Goal: Information Seeking & Learning: Learn about a topic

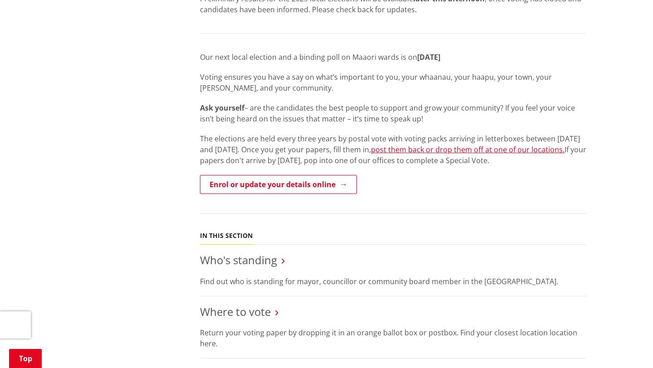
scroll to position [405, 0]
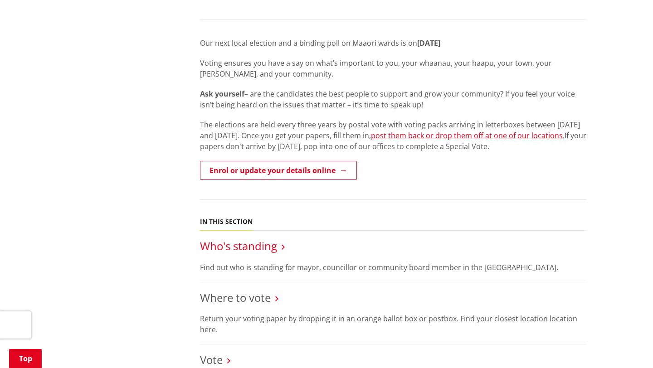
click at [247, 239] on link "Who's standing" at bounding box center [238, 246] width 77 height 15
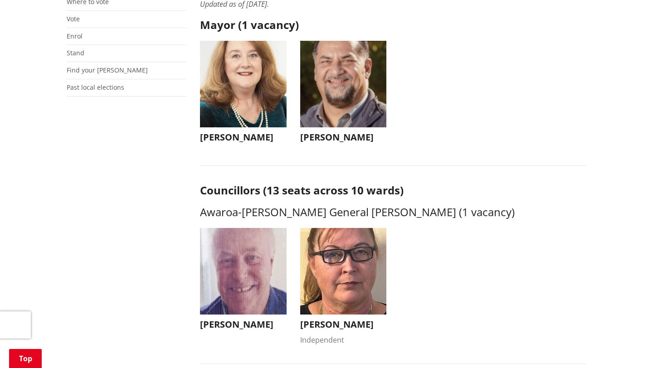
scroll to position [282, 0]
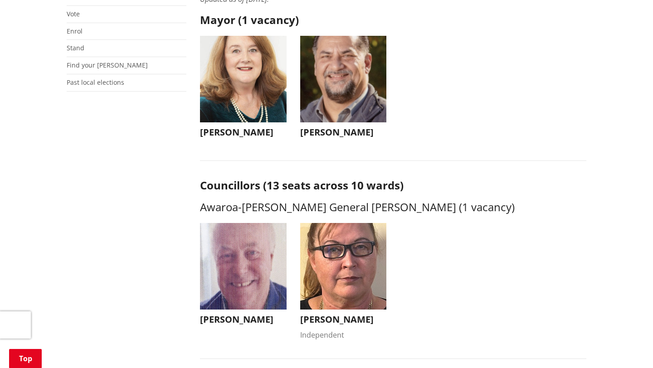
click at [231, 314] on h3 "[PERSON_NAME]" at bounding box center [243, 319] width 87 height 11
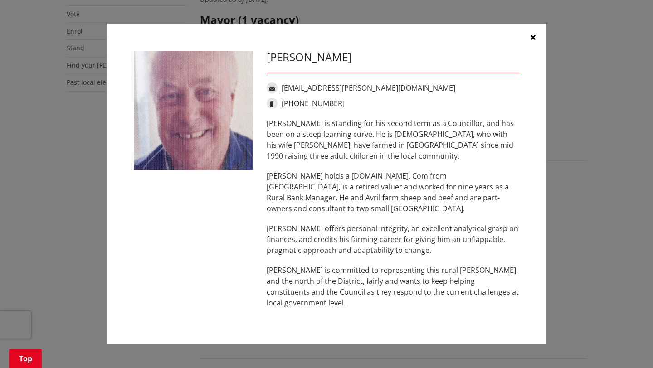
click at [535, 44] on button "button" at bounding box center [532, 37] width 27 height 27
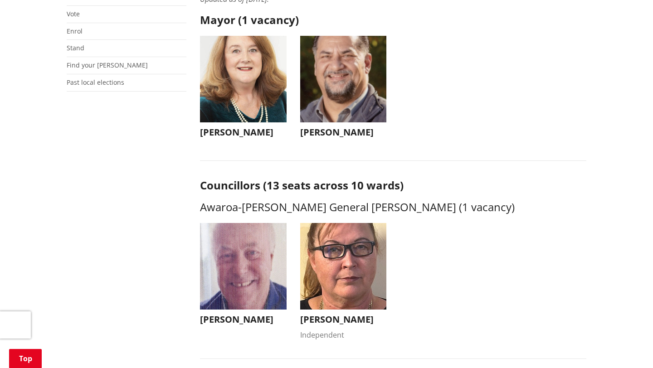
click at [322, 314] on h3 "[PERSON_NAME]" at bounding box center [343, 319] width 87 height 11
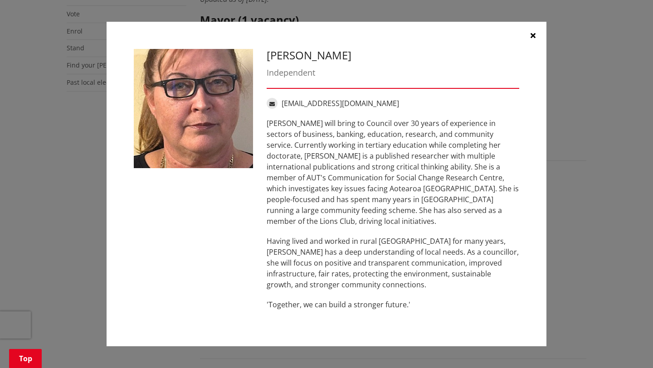
click at [532, 39] on icon "button" at bounding box center [533, 35] width 5 height 7
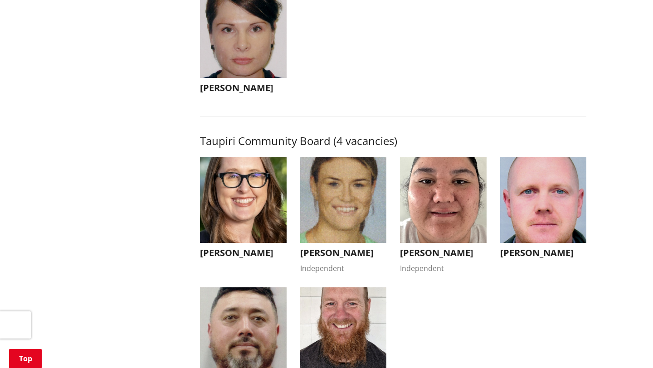
scroll to position [3590, 0]
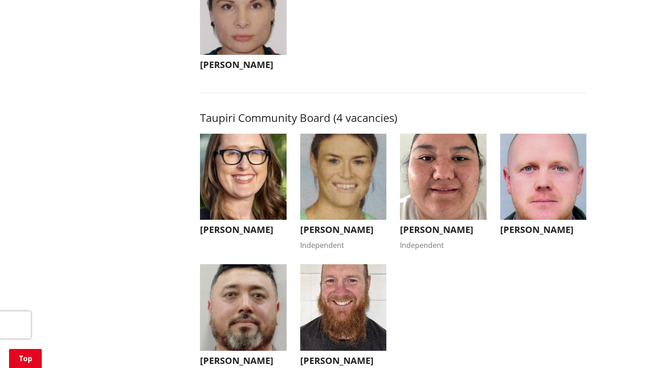
click at [345, 224] on h3 "[PERSON_NAME]" at bounding box center [343, 229] width 87 height 11
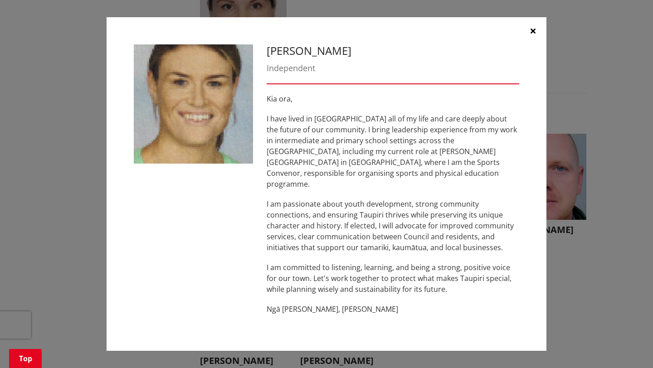
click at [531, 34] on icon "button" at bounding box center [533, 30] width 5 height 7
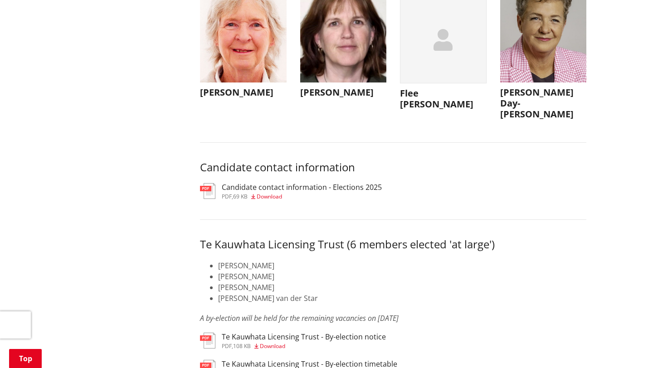
scroll to position [4409, 0]
